Goal: Register for event/course

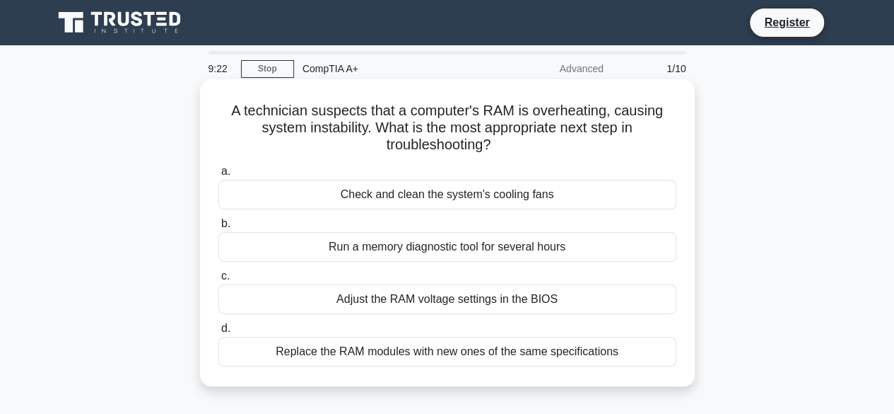
click at [341, 350] on div "Replace the RAM modules with new ones of the same specifications" at bounding box center [447, 352] width 458 height 30
click at [218, 333] on input "d. Replace the RAM modules with new ones of the same specifications" at bounding box center [218, 328] width 0 height 9
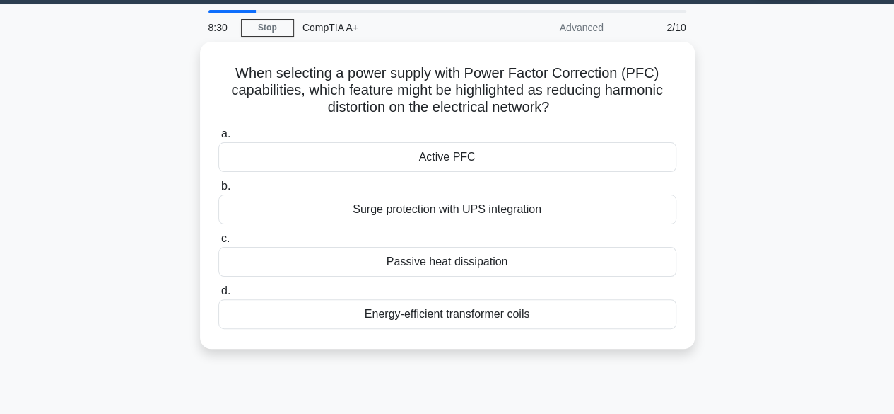
scroll to position [50, 0]
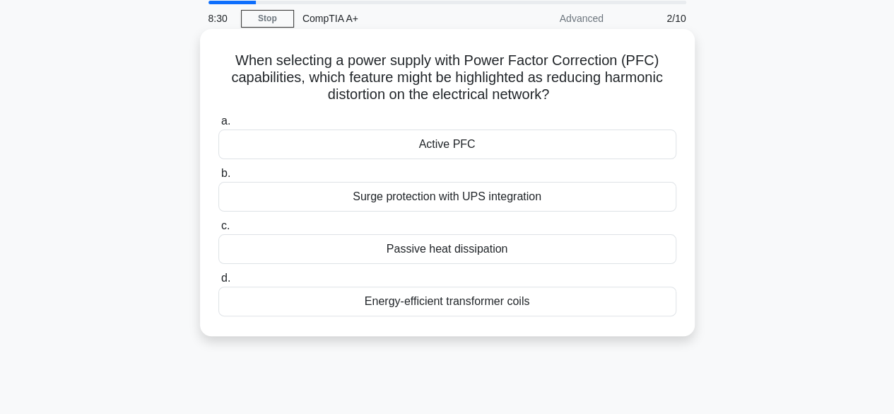
drag, startPoint x: 234, startPoint y: 91, endPoint x: 580, endPoint y: 329, distance: 420.3
click at [580, 329] on div "When selecting a power supply with Power Factor Correction (PFC) capabilities, …" at bounding box center [447, 182] width 495 height 307
copy div "When selecting a power supply with Power Factor Correction (PFC) capabilities, …"
click at [527, 146] on div "Active PFC" at bounding box center [447, 144] width 458 height 30
click at [218, 126] on input "a. Active PFC" at bounding box center [218, 121] width 0 height 9
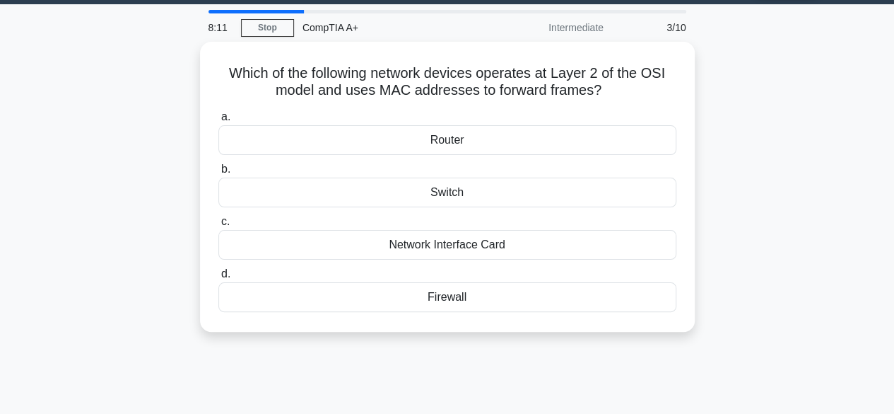
scroll to position [0, 0]
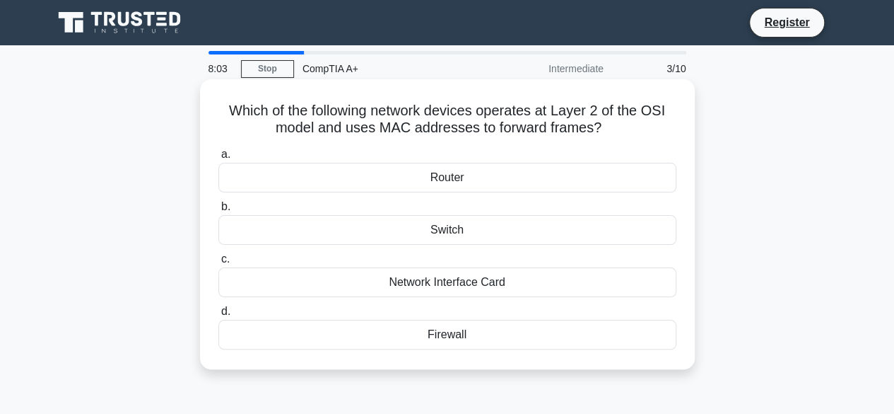
click at [434, 237] on div "Switch" at bounding box center [447, 230] width 458 height 30
click at [218, 211] on input "b. Switch" at bounding box center [218, 206] width 0 height 9
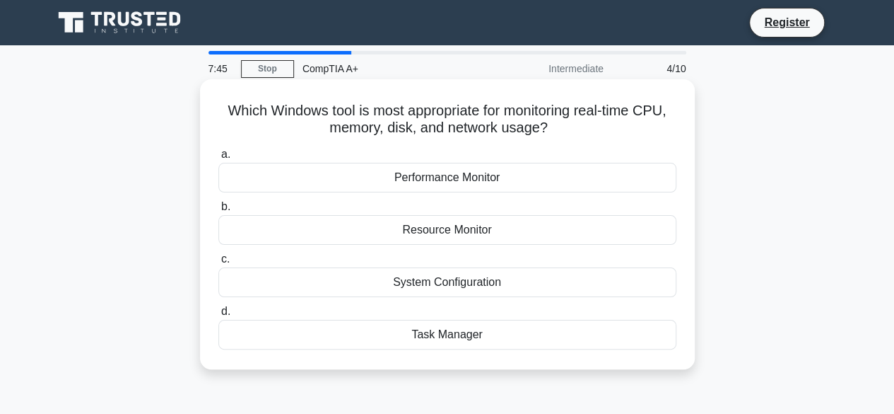
drag, startPoint x: 220, startPoint y: 108, endPoint x: 502, endPoint y: 356, distance: 375.3
click at [502, 356] on div "Which Windows tool is most appropriate for monitoring real-time CPU, memory, di…" at bounding box center [448, 224] width 484 height 279
copy div "Which Windows tool is most appropriate for monitoring real-time CPU, memory, di…"
click at [486, 336] on div "Task Manager" at bounding box center [447, 335] width 458 height 30
click at [218, 316] on input "d. Task Manager" at bounding box center [218, 311] width 0 height 9
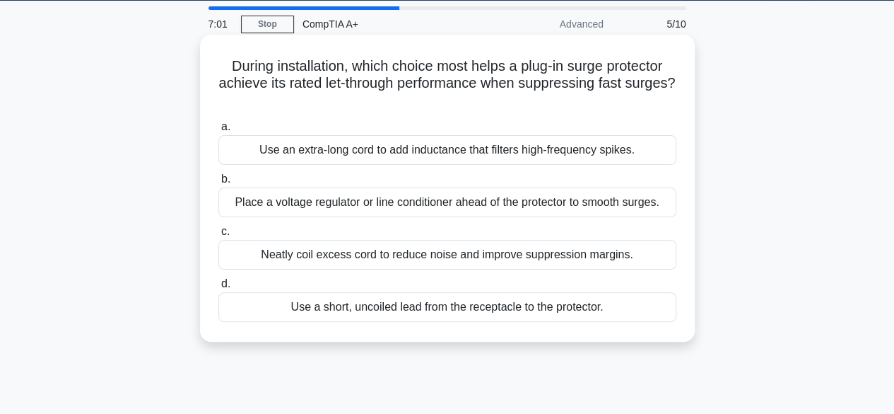
scroll to position [45, 0]
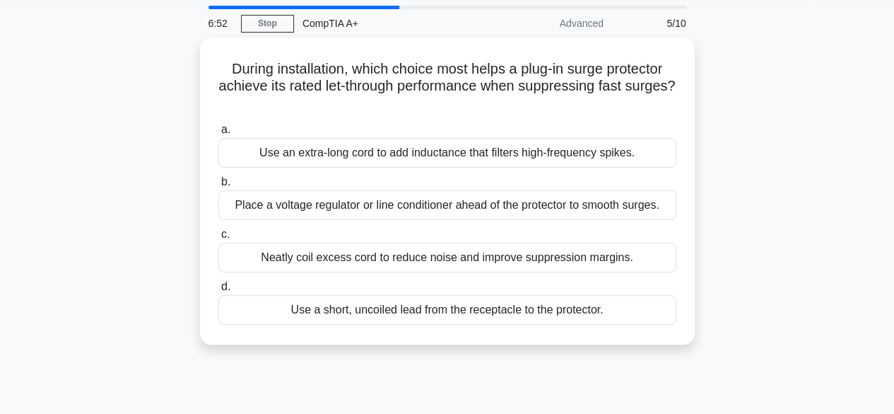
drag, startPoint x: 228, startPoint y: 64, endPoint x: 636, endPoint y: 363, distance: 506.0
click at [636, 363] on div "6:52 Stop CompTIA A+ Advanced 5/10 During installation, which choice most helps…" at bounding box center [448, 359] width 806 height 707
copy div "During installation, which choice most helps a plug-in surge protector achieve …"
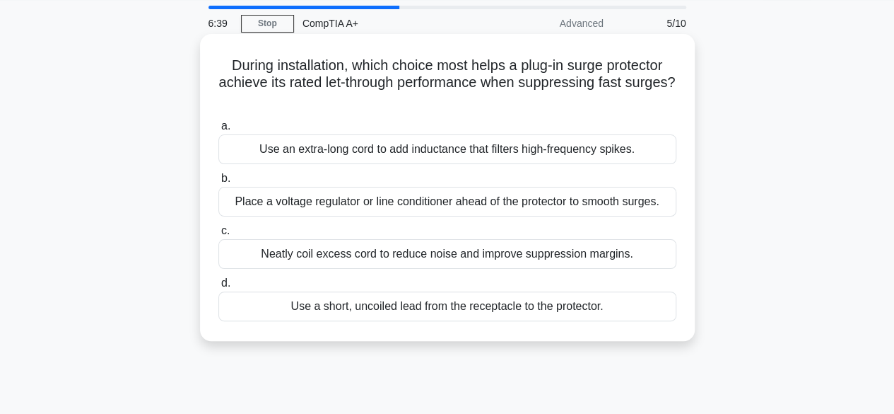
click at [530, 306] on div "Use a short, uncoiled lead from the receptacle to the protector." at bounding box center [447, 306] width 458 height 30
click at [218, 288] on input "d. Use a short, uncoiled lead from the receptacle to the protector." at bounding box center [218, 283] width 0 height 9
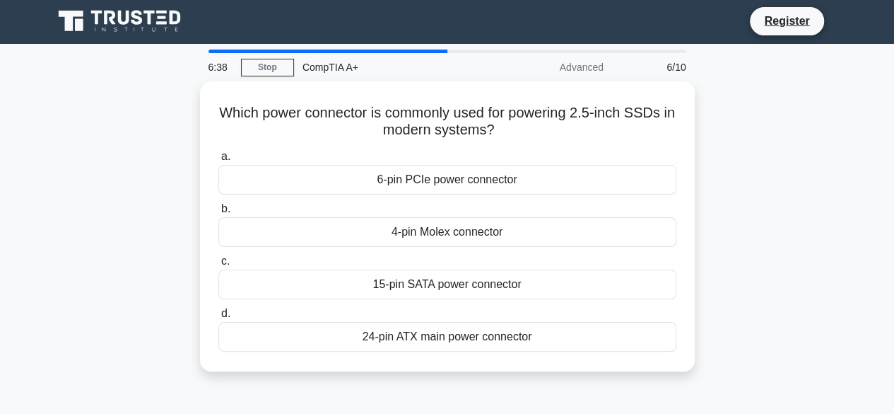
scroll to position [0, 0]
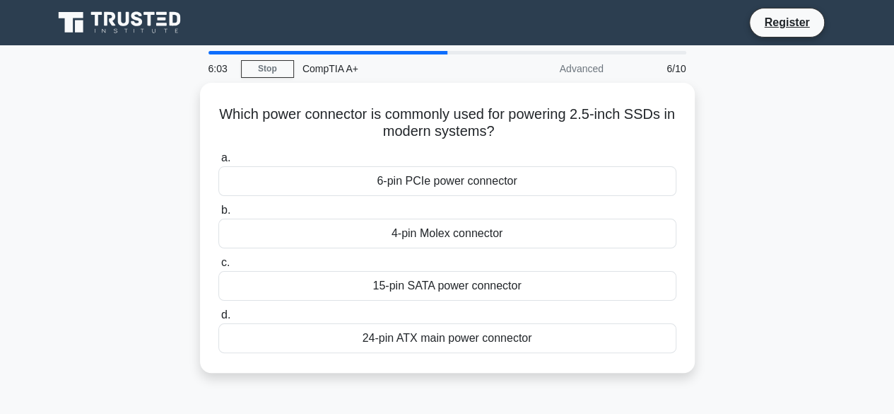
drag, startPoint x: 223, startPoint y: 111, endPoint x: 564, endPoint y: 370, distance: 427.4
click at [564, 370] on div "Which power connector is commonly used for powering 2.5-inch SSDs in modern sys…" at bounding box center [448, 236] width 806 height 307
copy div "Which power connector is commonly used for powering 2.5-inch SSDs in modern sys…"
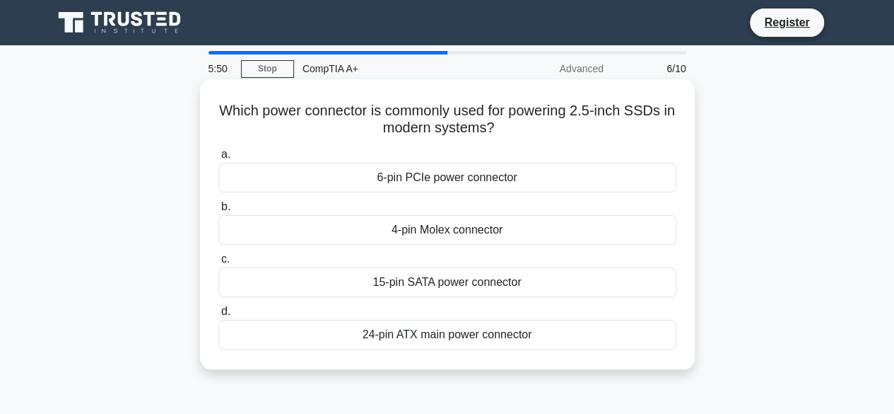
click at [512, 288] on div "15-pin SATA power connector" at bounding box center [447, 282] width 458 height 30
click at [218, 264] on input "c. 15-pin SATA power connector" at bounding box center [218, 259] width 0 height 9
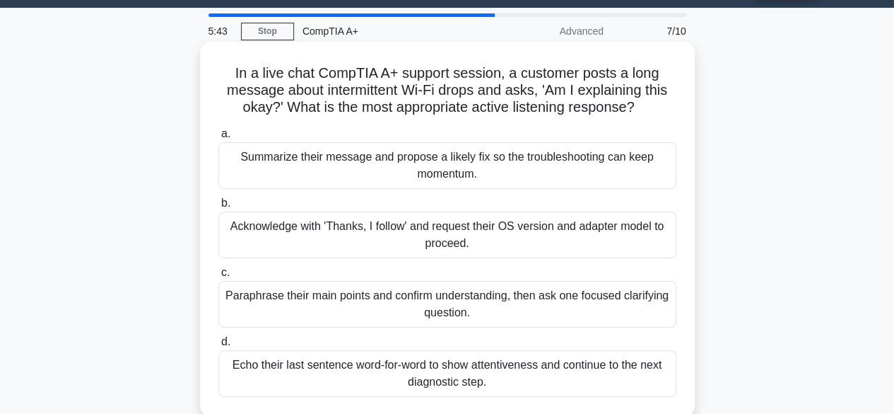
scroll to position [38, 0]
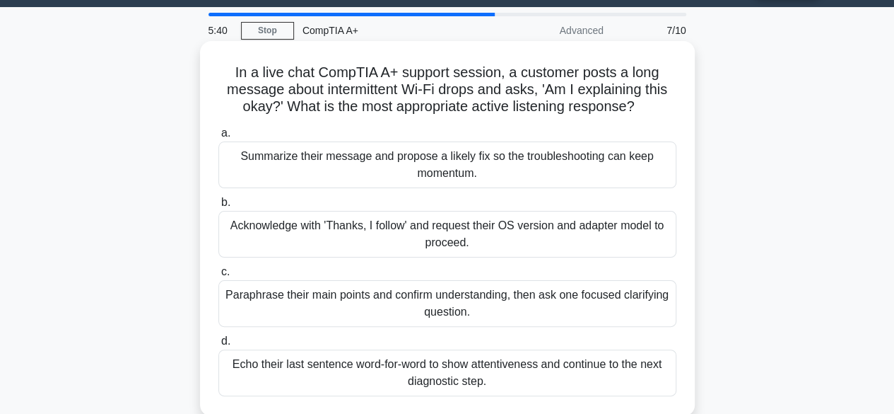
drag, startPoint x: 231, startPoint y: 73, endPoint x: 518, endPoint y: 379, distance: 419.7
click at [518, 379] on div "In a live chat CompTIA A+ support session, a customer posts a long message abou…" at bounding box center [448, 228] width 484 height 363
copy div "In a live chat CompTIA A+ support session, a customer posts a long message abou…"
click at [457, 302] on div "Paraphrase their main points and confirm understanding, then ask one focused cl…" at bounding box center [447, 303] width 458 height 47
click at [218, 276] on input "c. Paraphrase their main points and confirm understanding, then ask one focused…" at bounding box center [218, 271] width 0 height 9
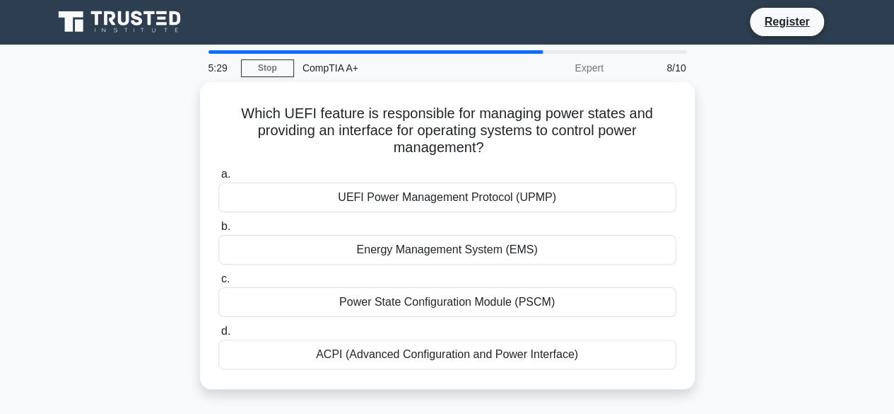
scroll to position [0, 0]
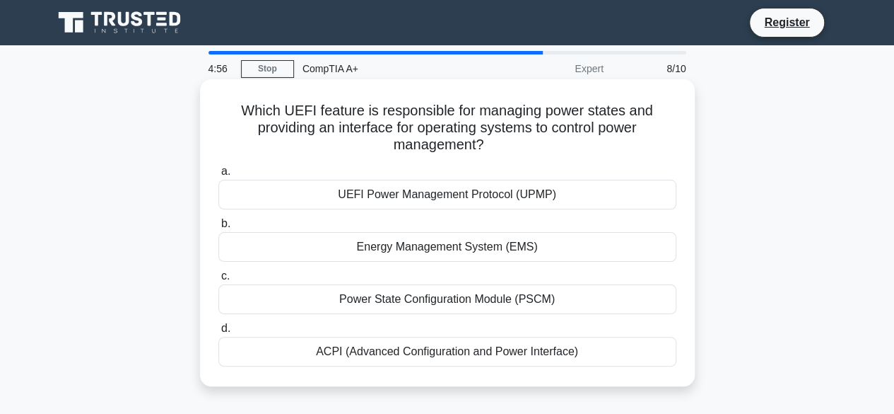
drag, startPoint x: 238, startPoint y: 110, endPoint x: 626, endPoint y: 385, distance: 476.3
click at [626, 385] on div "Which UEFI feature is responsible for managing power states and providing an in…" at bounding box center [447, 232] width 495 height 307
copy div "Which UEFI feature is responsible for managing power states and providing an in…"
click at [539, 356] on div "ACPI (Advanced Configuration and Power Interface)" at bounding box center [447, 352] width 458 height 30
click at [218, 333] on input "d. ACPI (Advanced Configuration and Power Interface)" at bounding box center [218, 328] width 0 height 9
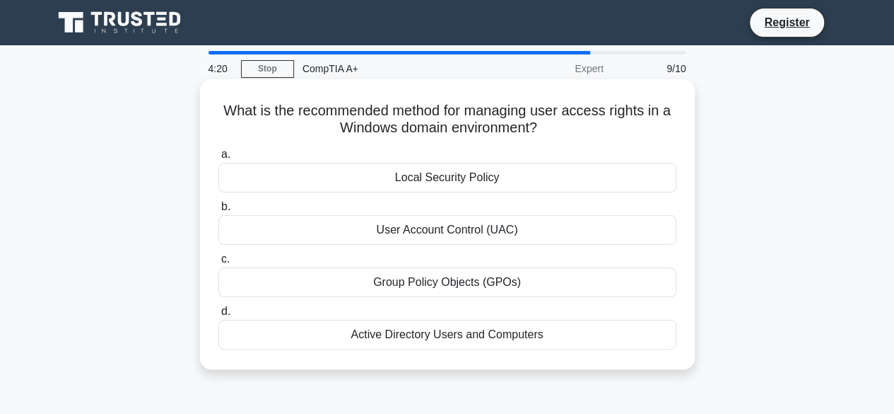
drag, startPoint x: 220, startPoint y: 107, endPoint x: 586, endPoint y: 366, distance: 448.5
click at [586, 366] on div "What is the recommended method for managing user access rights in a Windows dom…" at bounding box center [447, 224] width 495 height 290
copy div "What is the recommended method for managing user access rights in a Windows dom…"
click at [525, 337] on div "Active Directory Users and Computers" at bounding box center [447, 335] width 458 height 30
click at [218, 316] on input "d. Active Directory Users and Computers" at bounding box center [218, 311] width 0 height 9
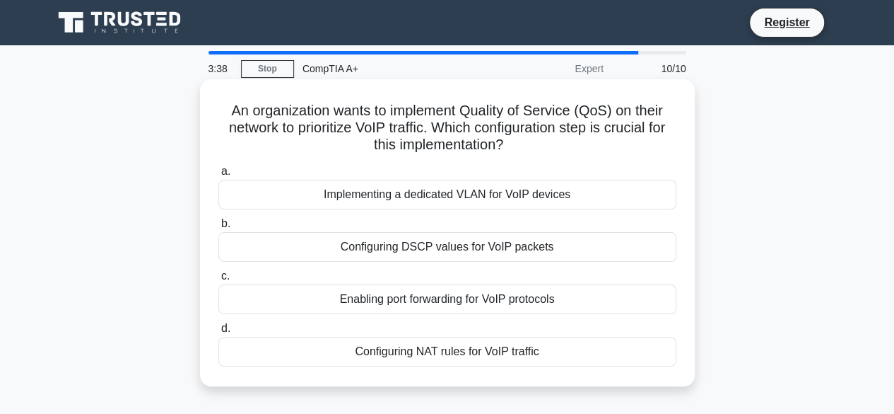
drag, startPoint x: 223, startPoint y: 112, endPoint x: 544, endPoint y: 359, distance: 405.3
click at [544, 359] on div "An organization wants to implement Quality of Service (QoS) on their network to…" at bounding box center [448, 233] width 484 height 296
copy div "An organization wants to implement Quality of Service (QoS) on their network to…"
click at [239, 117] on h5 "An organization wants to implement Quality of Service (QoS) on their network to…" at bounding box center [447, 128] width 461 height 52
click at [407, 244] on div "Configuring DSCP values for VoIP packets" at bounding box center [447, 247] width 458 height 30
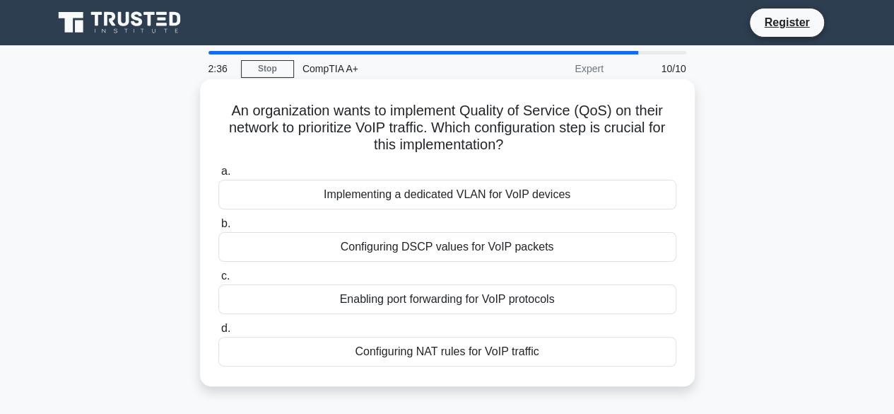
click at [218, 228] on input "b. Configuring DSCP values for VoIP packets" at bounding box center [218, 223] width 0 height 9
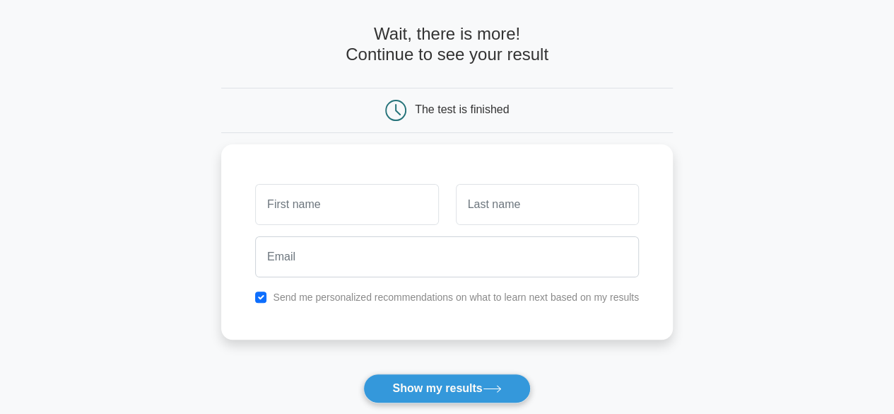
scroll to position [56, 0]
type input "Krishna"
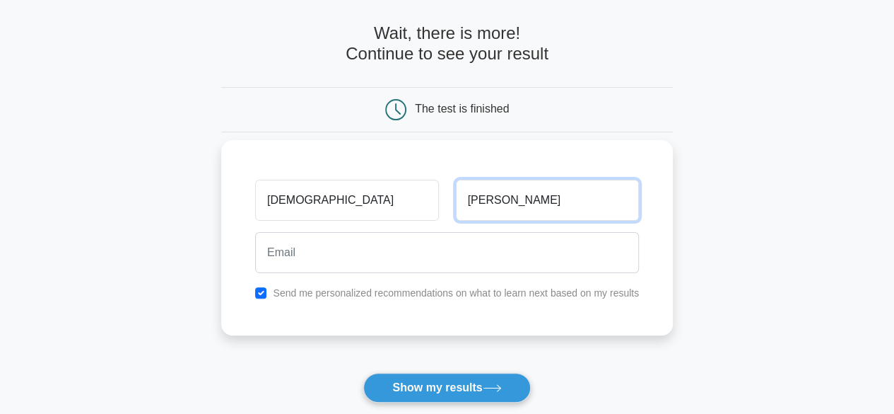
type input "Kumar"
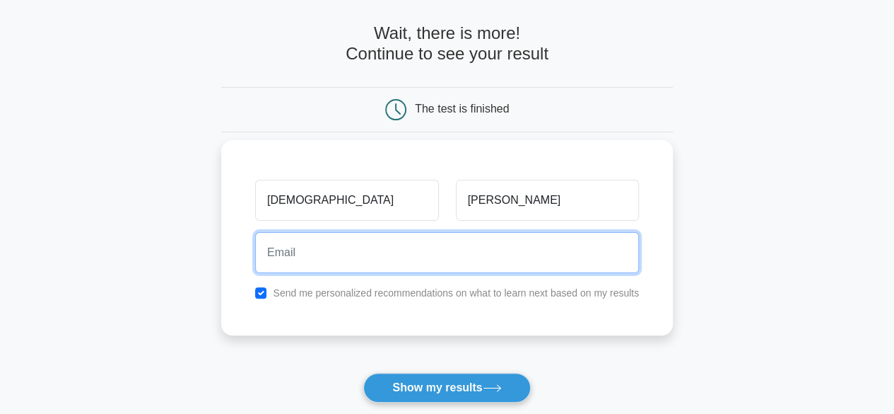
click at [372, 257] on input "email" at bounding box center [447, 252] width 384 height 41
type input "Krishna162kk@gmail.com"
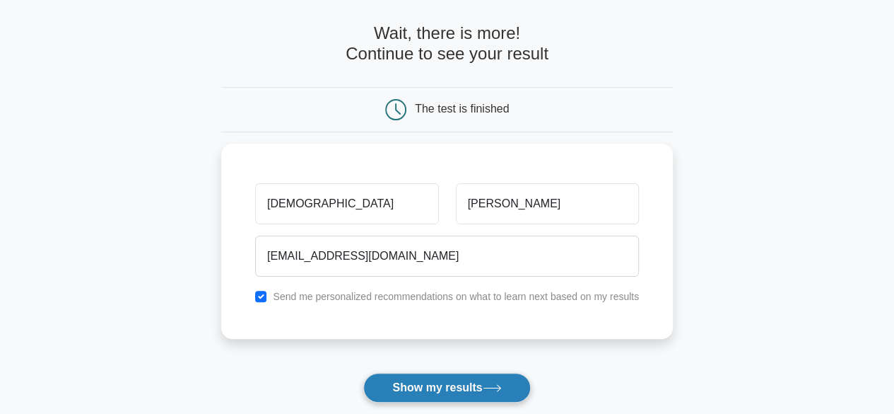
click at [421, 387] on button "Show my results" at bounding box center [446, 388] width 167 height 30
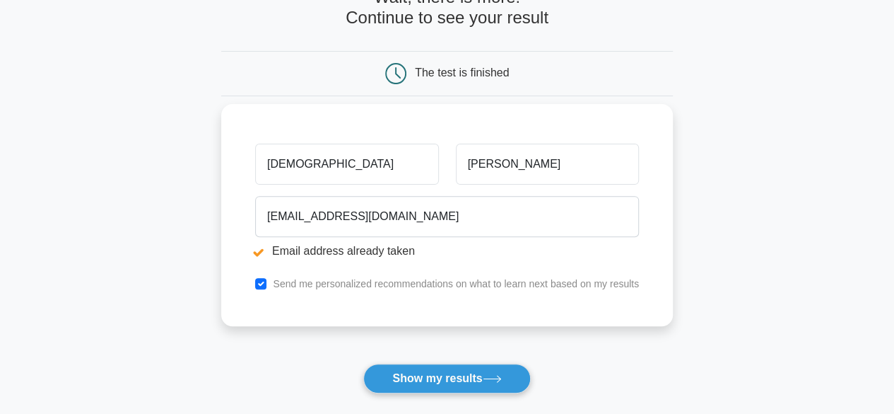
scroll to position [149, 0]
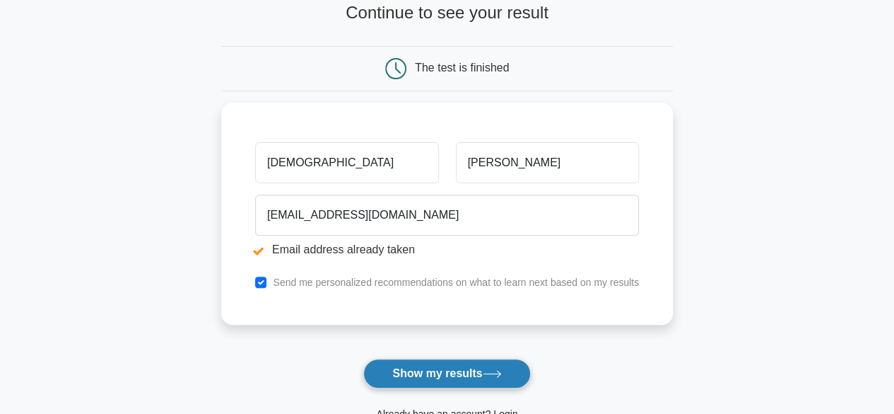
click at [421, 370] on button "Show my results" at bounding box center [446, 373] width 167 height 30
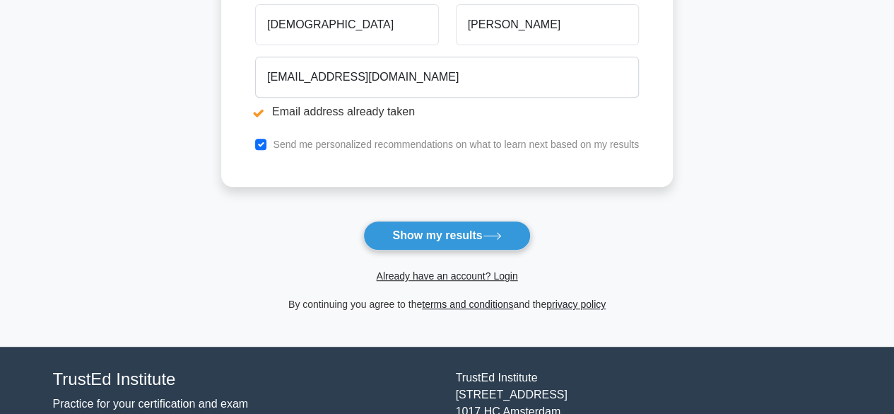
scroll to position [302, 0]
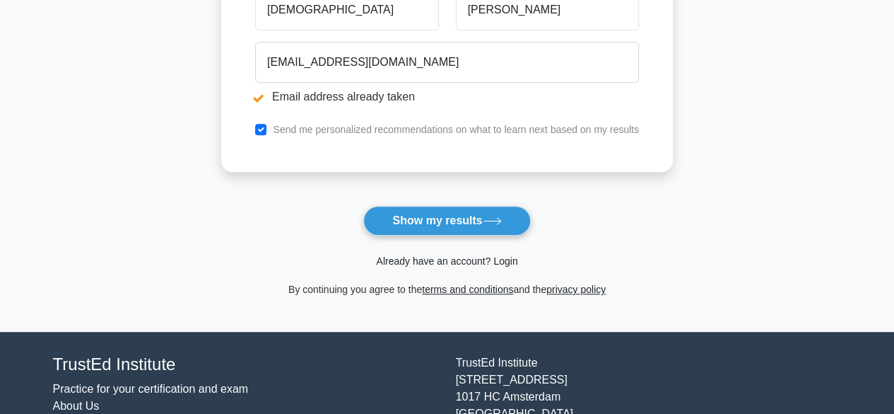
click at [428, 259] on link "Already have an account? Login" at bounding box center [446, 260] width 141 height 11
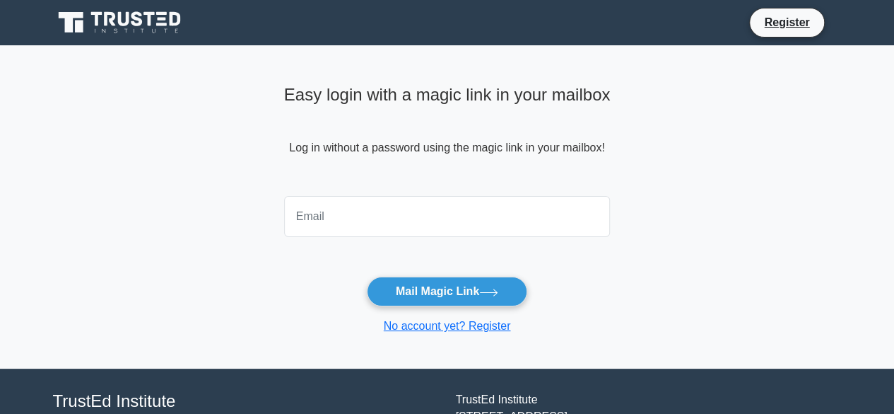
click at [384, 210] on input "email" at bounding box center [447, 216] width 327 height 41
type input "Krishna162kk@gmail.com"
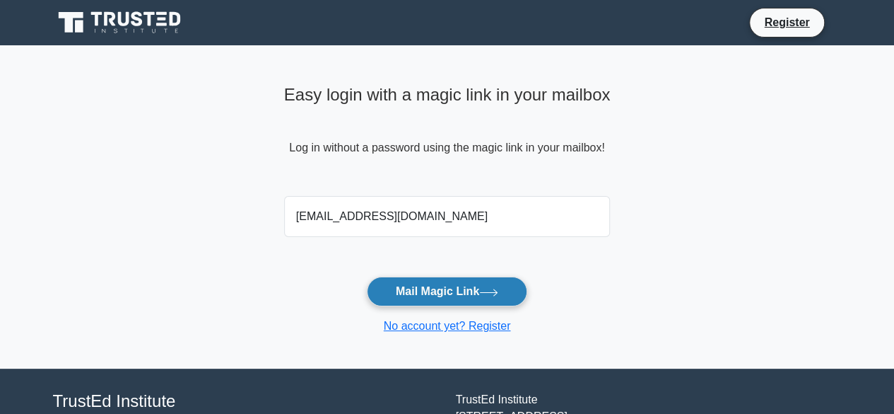
click at [420, 286] on button "Mail Magic Link" at bounding box center [447, 291] width 161 height 30
